Goal: Contribute content: Add original content to the website for others to see

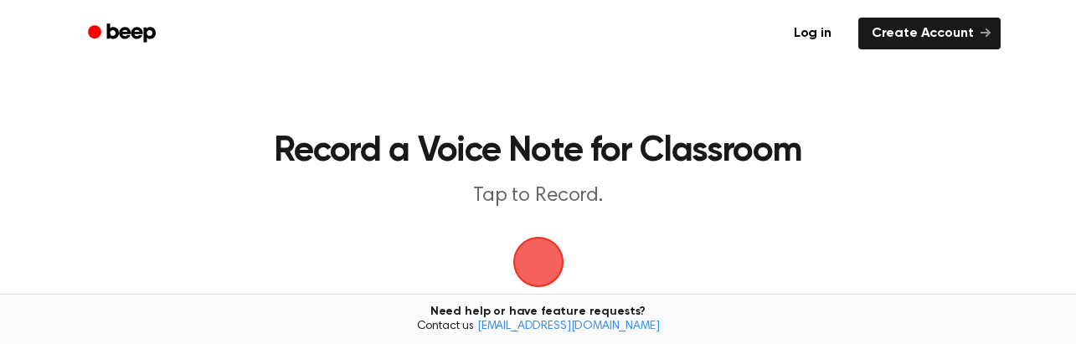
click at [542, 255] on span "button" at bounding box center [538, 262] width 47 height 47
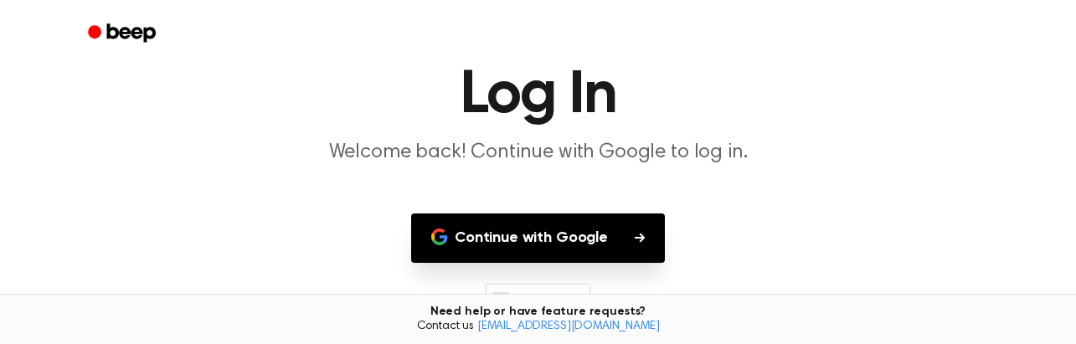
scroll to position [172, 0]
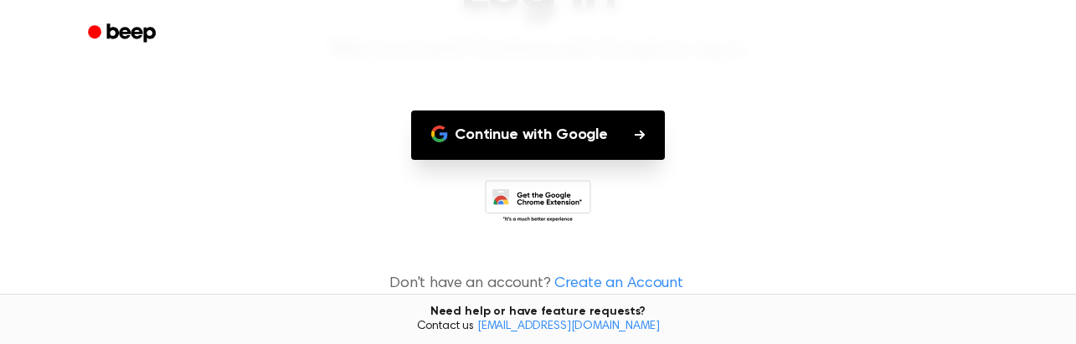
click at [577, 126] on button "Continue with Google" at bounding box center [538, 134] width 254 height 49
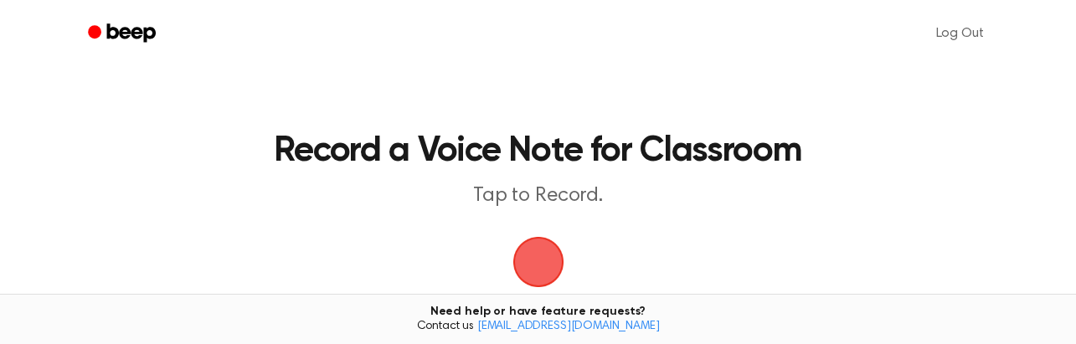
click at [541, 270] on span "button" at bounding box center [537, 262] width 51 height 51
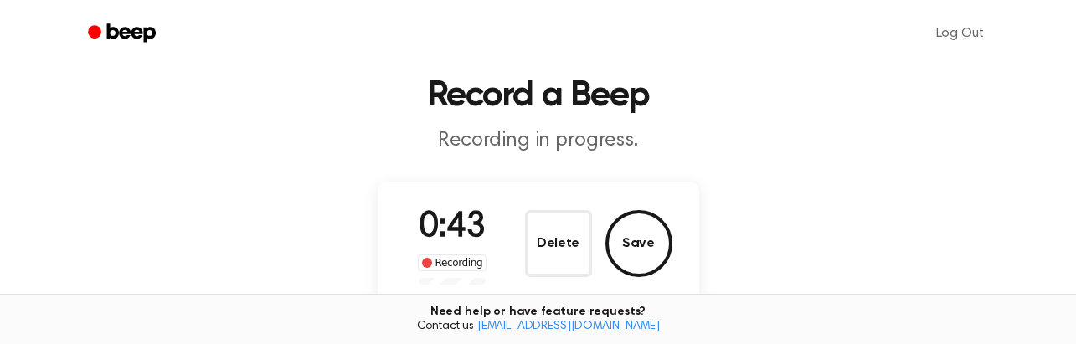
scroll to position [84, 0]
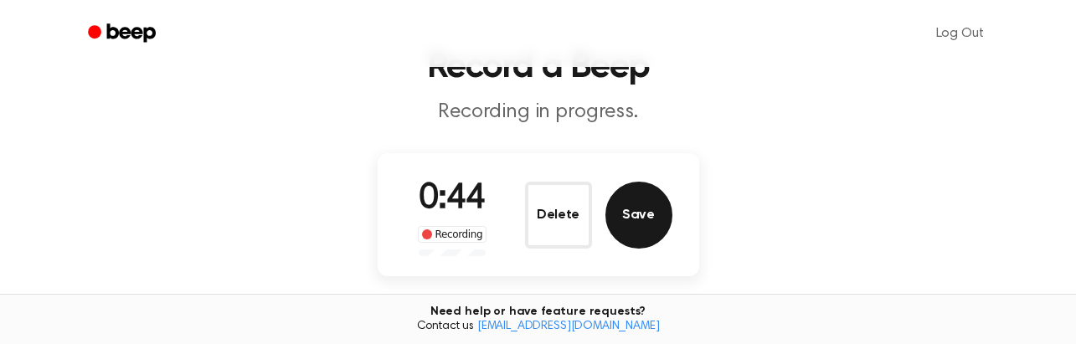
click at [627, 223] on button "Save" at bounding box center [638, 215] width 67 height 67
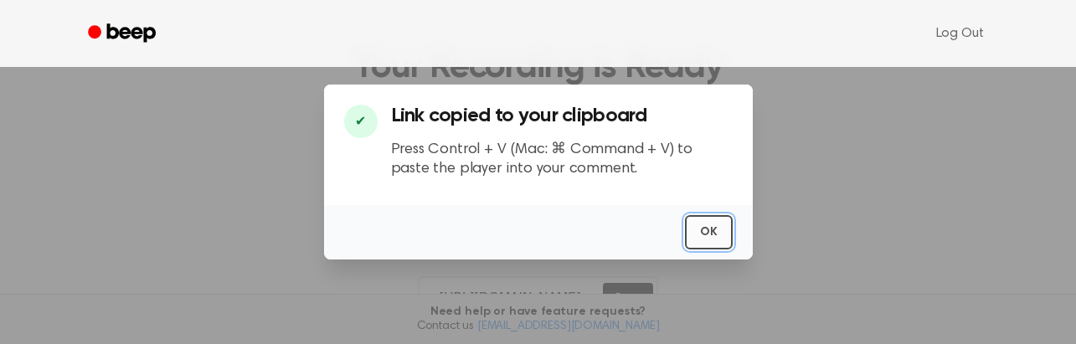
click at [720, 225] on button "OK" at bounding box center [709, 232] width 48 height 34
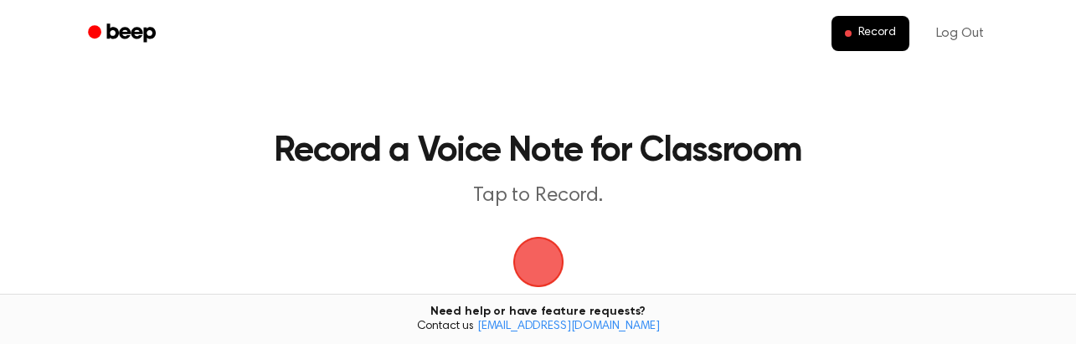
click at [536, 254] on span "button" at bounding box center [537, 262] width 70 height 70
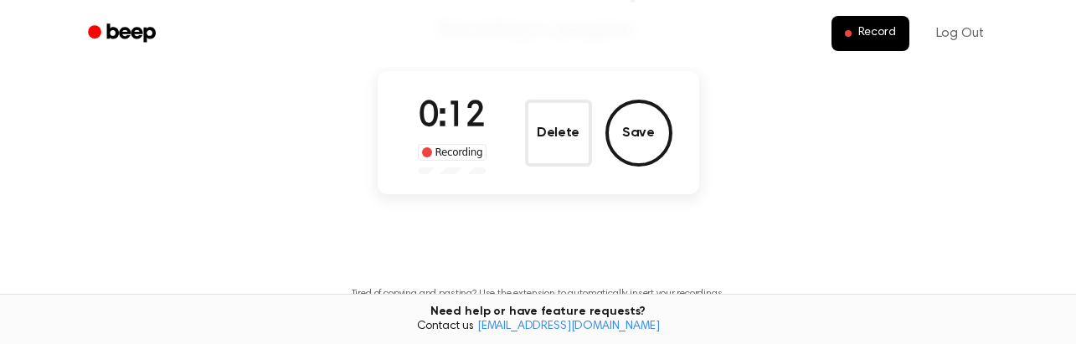
scroll to position [167, 0]
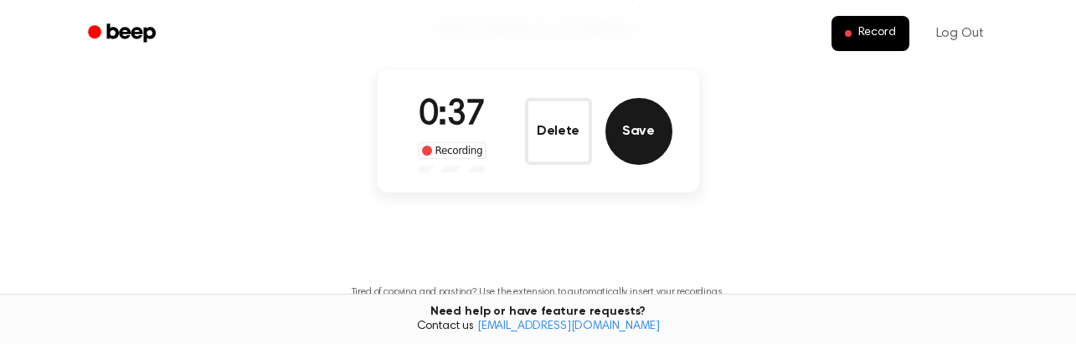
click at [650, 140] on button "Save" at bounding box center [638, 131] width 67 height 67
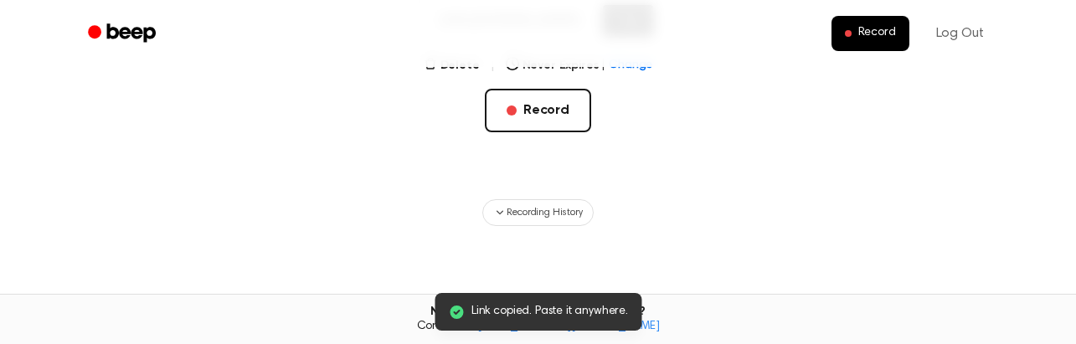
scroll to position [362, 0]
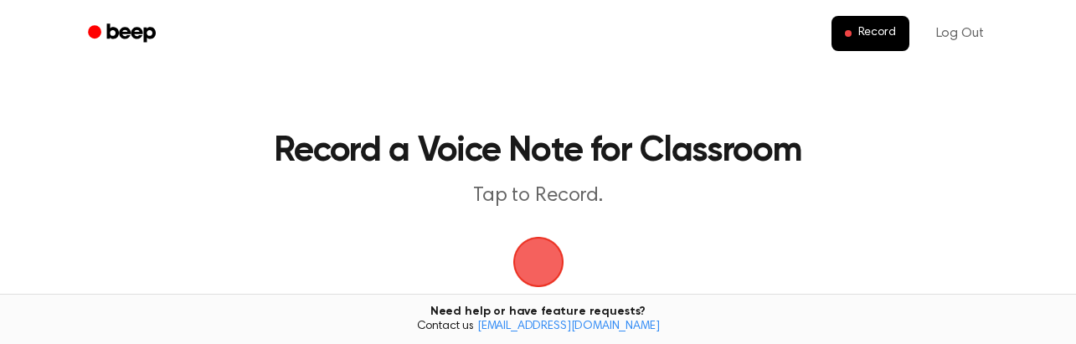
click at [533, 258] on span "button" at bounding box center [537, 262] width 51 height 51
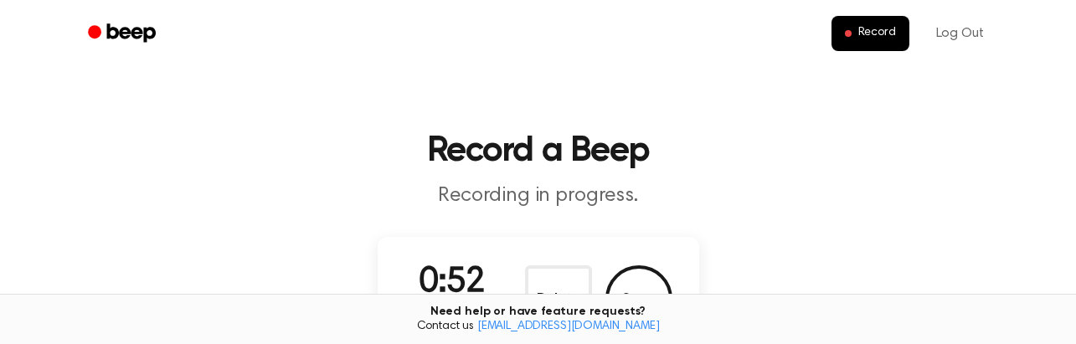
scroll to position [84, 0]
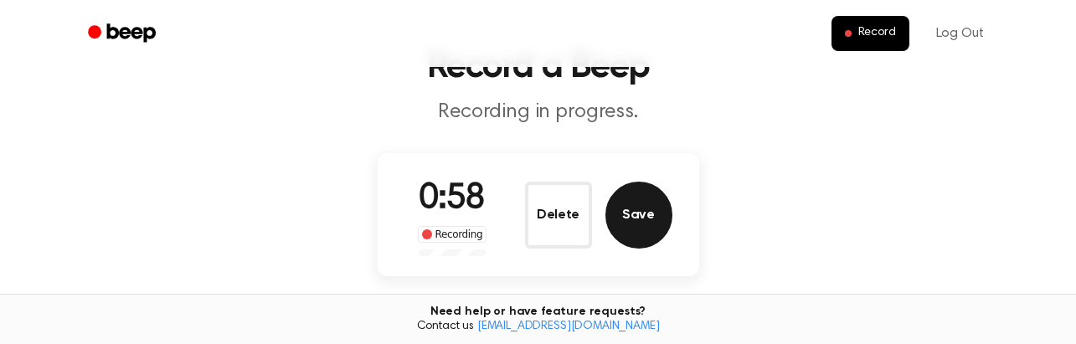
click at [661, 218] on button "Save" at bounding box center [638, 215] width 67 height 67
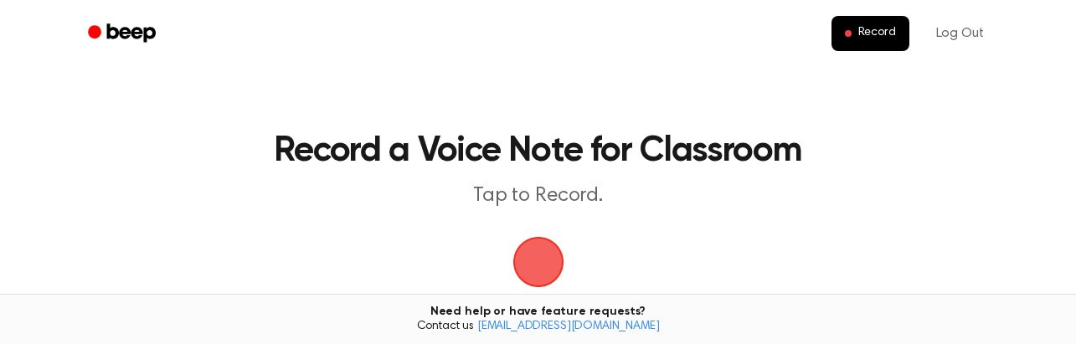
click at [537, 257] on span "button" at bounding box center [537, 262] width 57 height 57
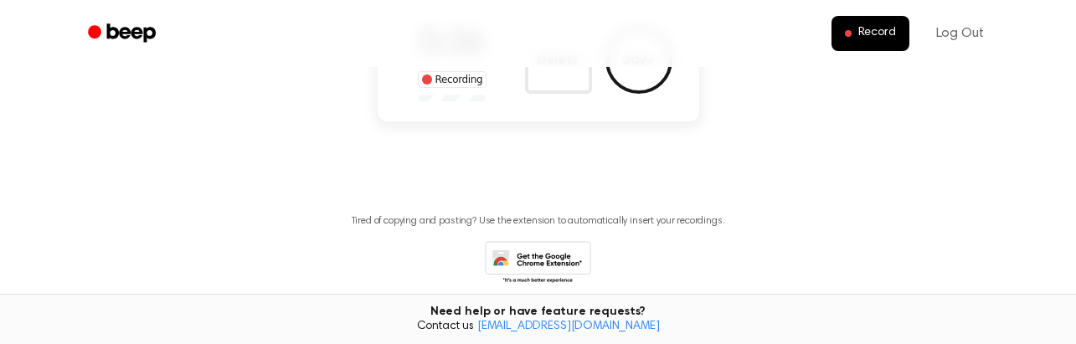
scroll to position [141, 0]
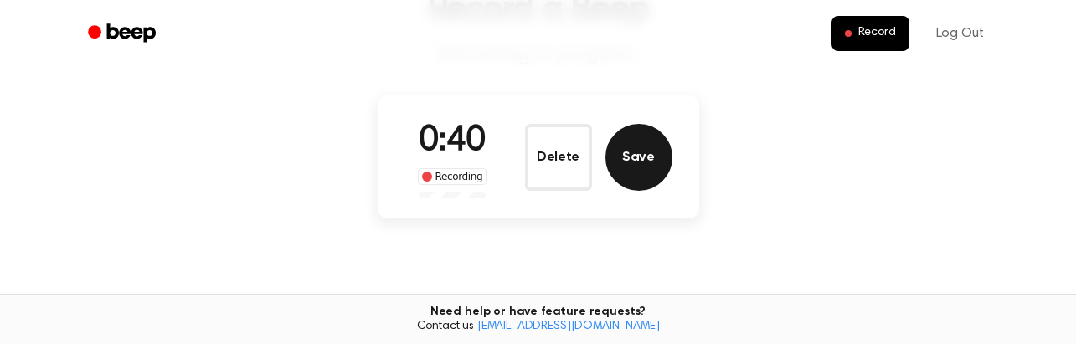
click at [633, 148] on button "Save" at bounding box center [638, 157] width 67 height 67
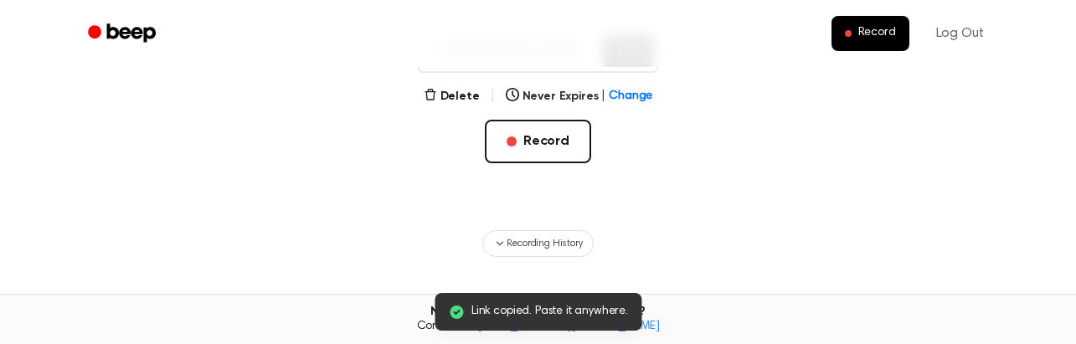
scroll to position [362, 0]
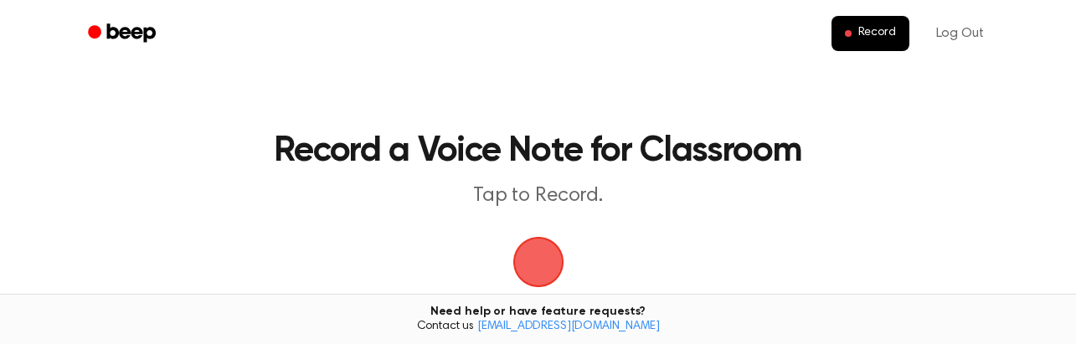
click at [541, 243] on span "button" at bounding box center [538, 262] width 47 height 47
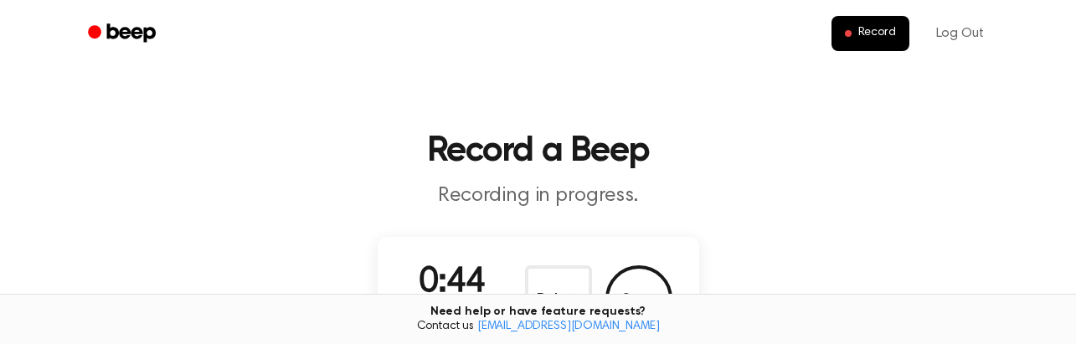
scroll to position [167, 0]
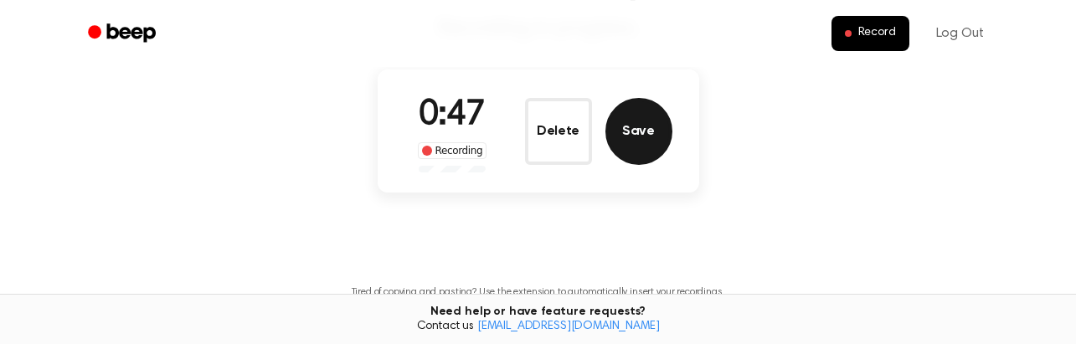
click at [637, 110] on button "Save" at bounding box center [638, 131] width 67 height 67
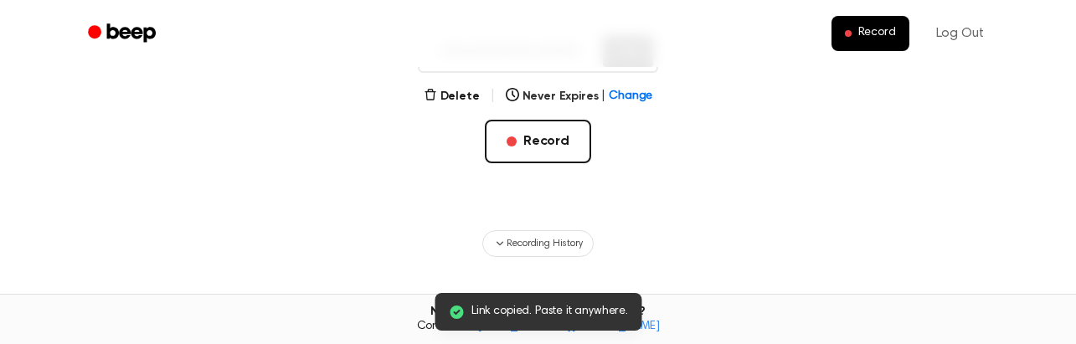
scroll to position [362, 0]
